Goal: Check status

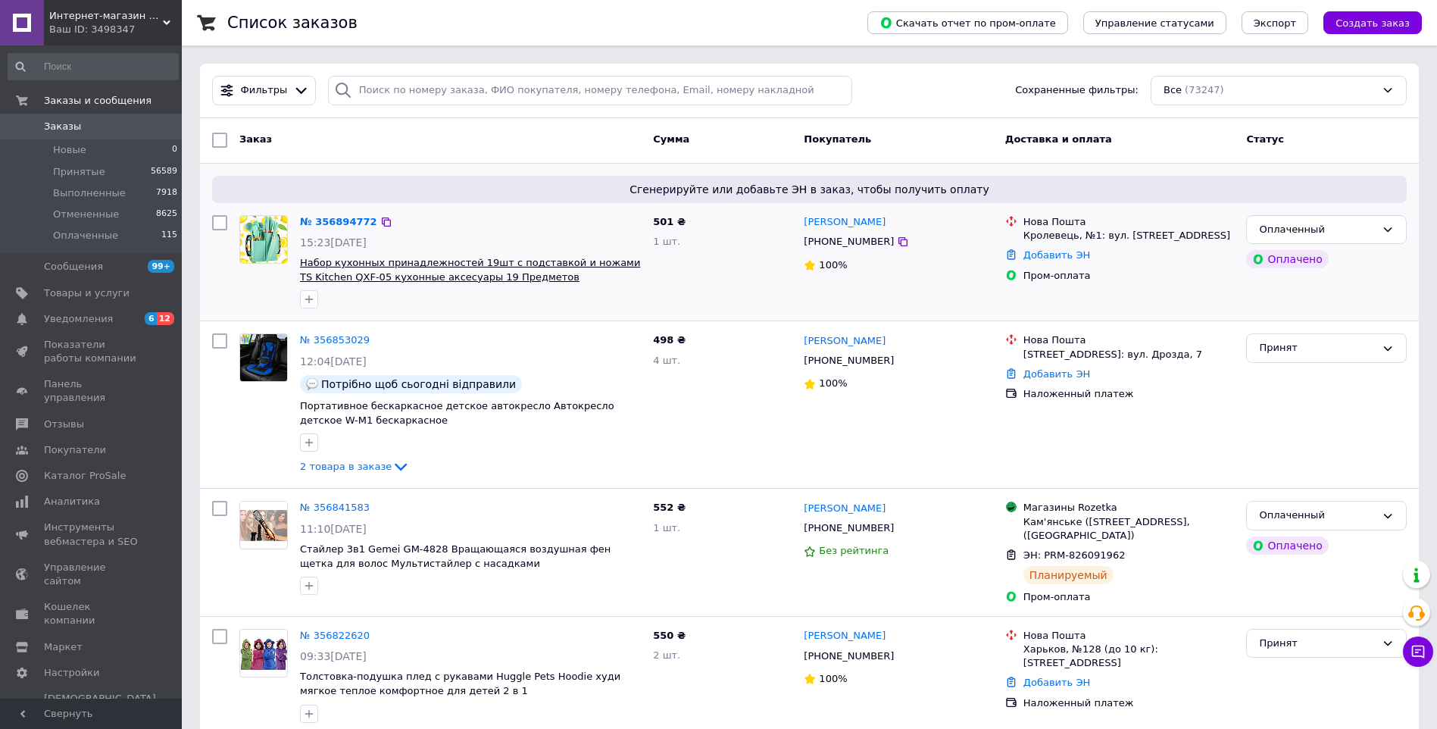
click at [368, 257] on span "Набор кухонных принадлежностей 19шт с подставкой и ножами TS Kitchen QXF-05 кух…" at bounding box center [470, 270] width 340 height 26
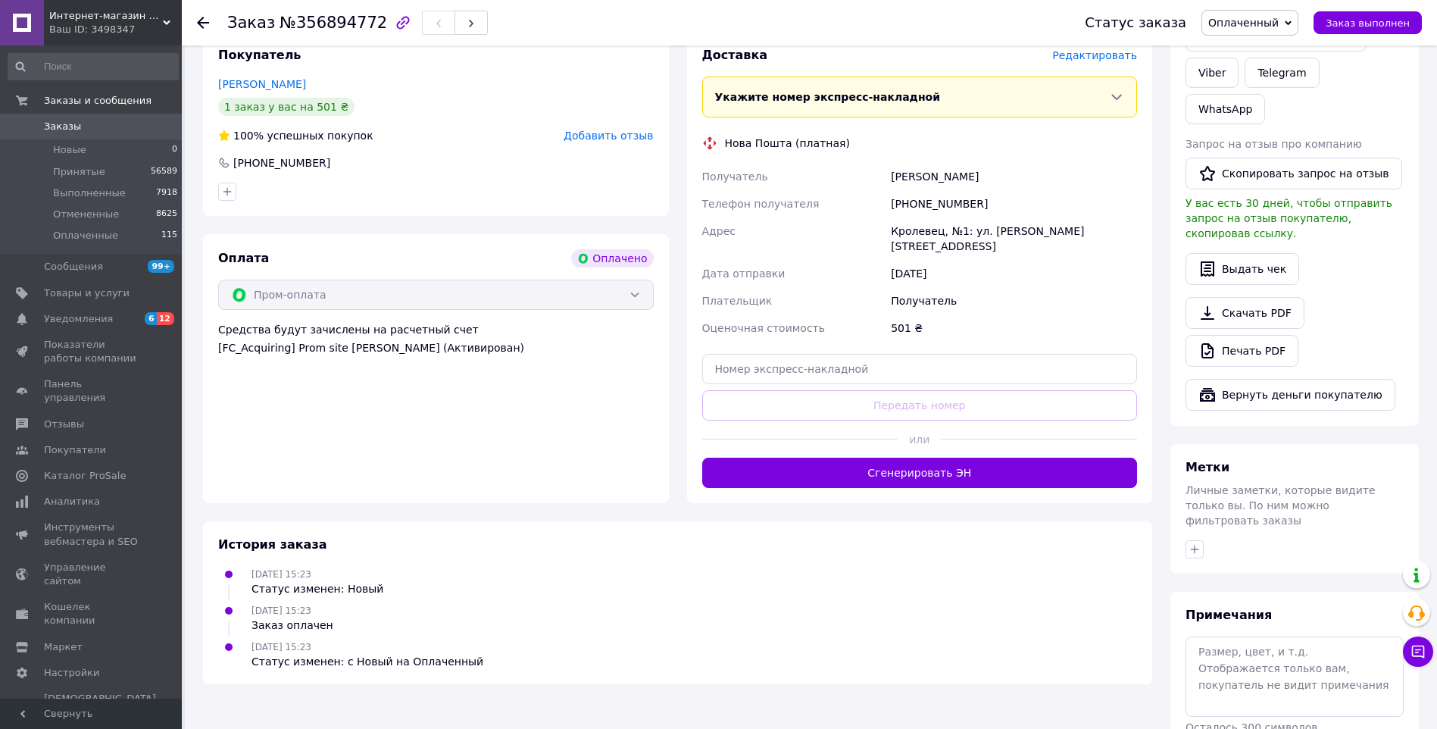
scroll to position [526, 0]
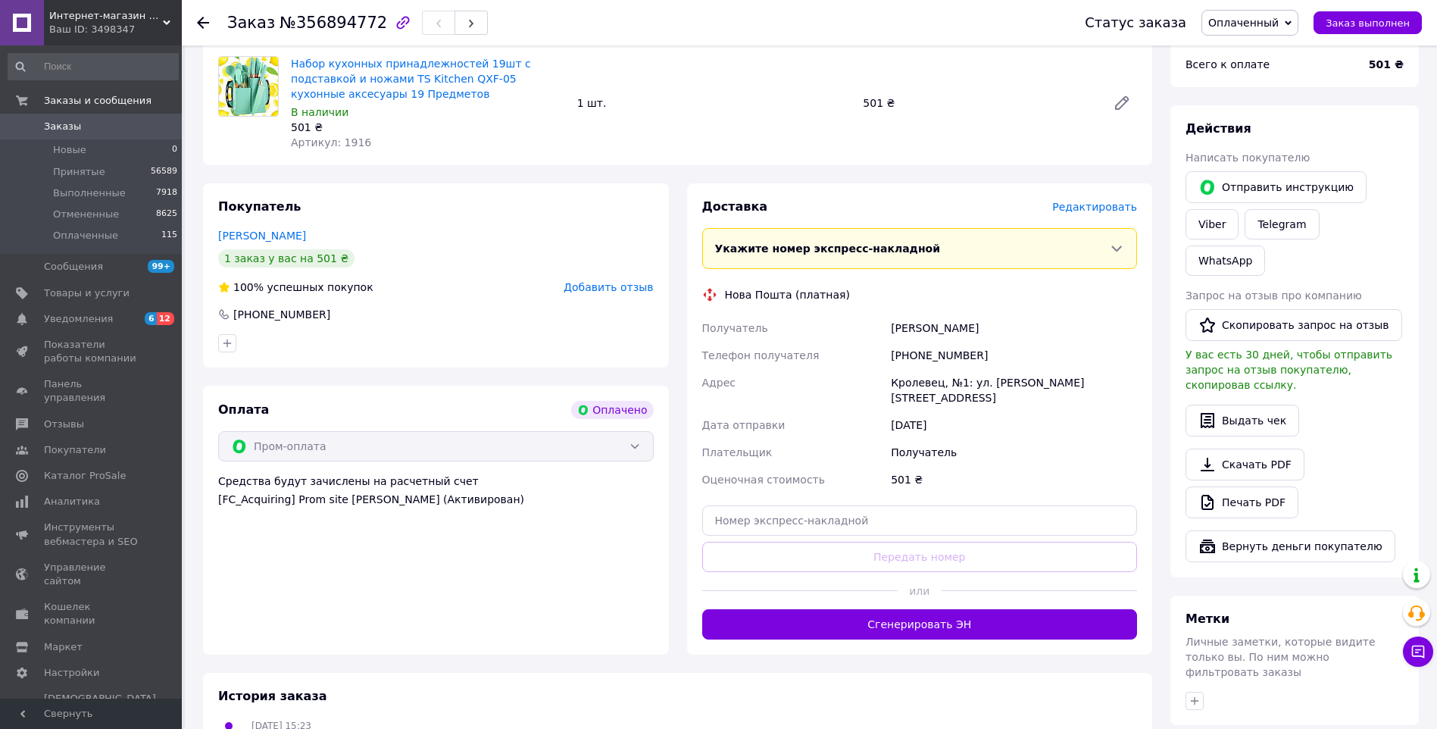
click at [93, 118] on link "Заказы 0" at bounding box center [93, 127] width 186 height 26
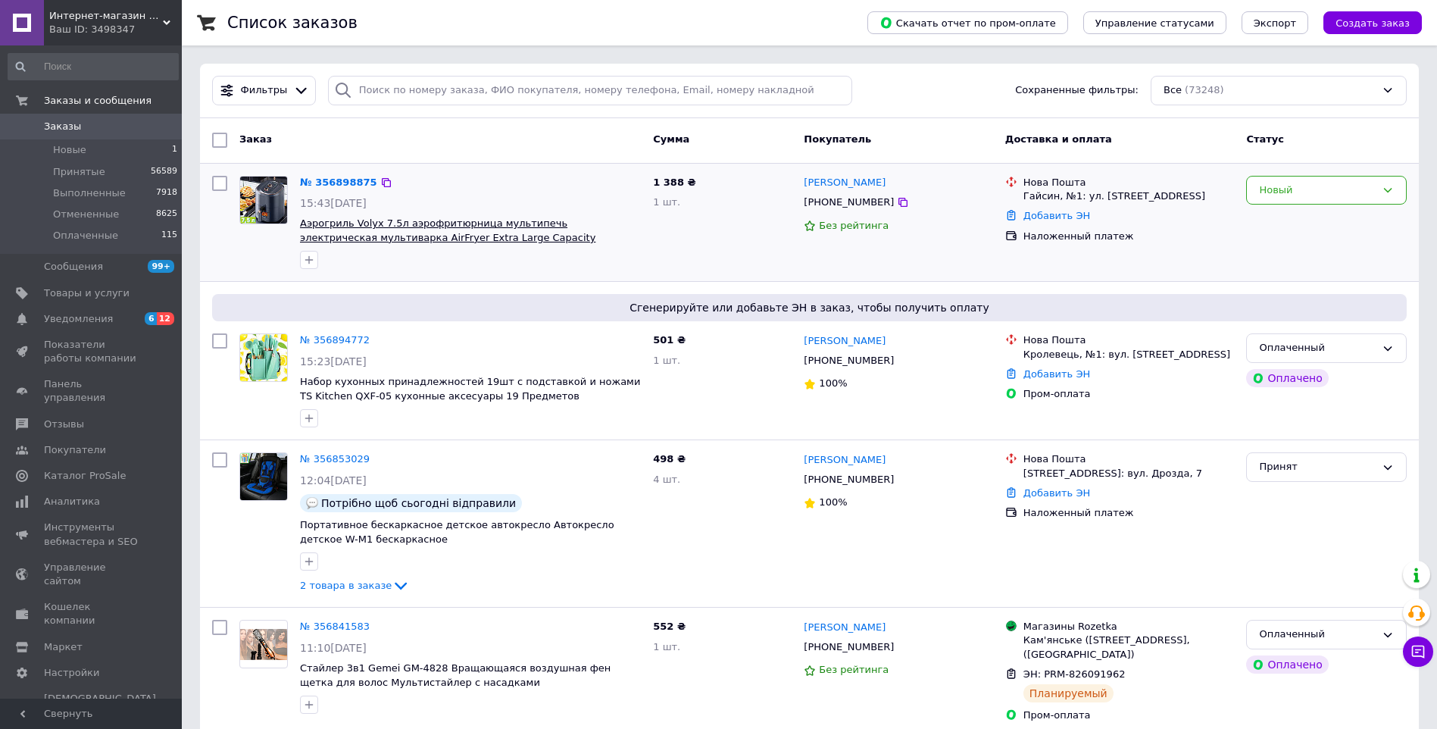
click at [423, 224] on span "Аэрогриль Volyx 7.5л аэрофритюрница мультипечь электрическая мультиварка AirFry…" at bounding box center [447, 230] width 295 height 26
